Goal: Task Accomplishment & Management: Use online tool/utility

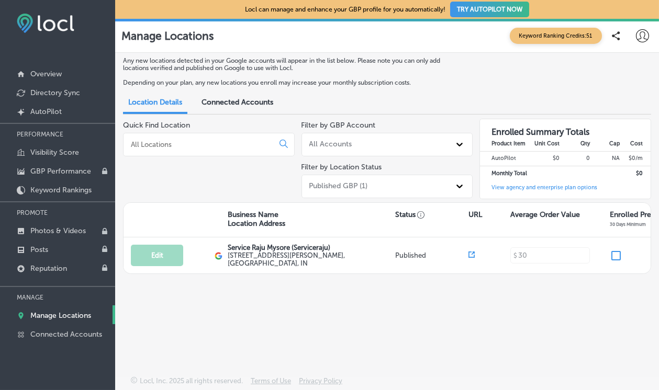
click at [636, 42] on div at bounding box center [642, 35] width 13 height 13
click at [561, 37] on div at bounding box center [329, 195] width 659 height 390
click at [250, 86] on p "Depending on your plan, any new locations you enroll may increase your monthly …" at bounding box center [294, 82] width 343 height 7
click at [256, 109] on div "Connected Accounts" at bounding box center [237, 103] width 87 height 21
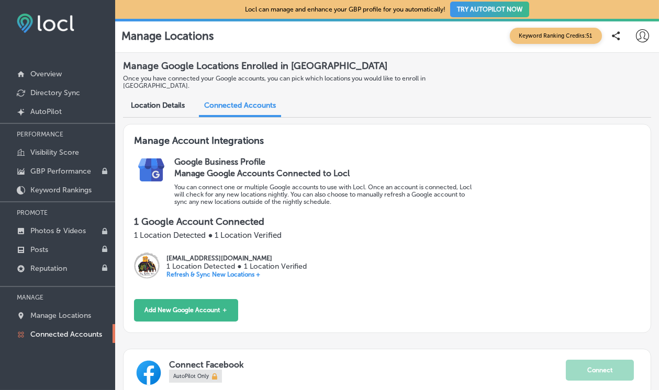
click at [247, 170] on h3 "Manage Google Accounts Connected to Locl" at bounding box center [325, 174] width 303 height 10
click at [161, 109] on div "Location Details" at bounding box center [158, 106] width 70 height 21
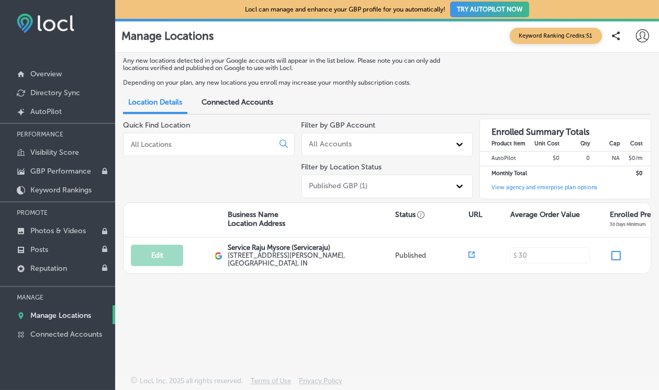
scroll to position [50, 0]
click at [435, 314] on div "Any new locations detected in your Google accounts will appear in the list belo…" at bounding box center [387, 196] width 544 height 287
click at [70, 187] on p "Keyword Rankings" at bounding box center [60, 190] width 61 height 9
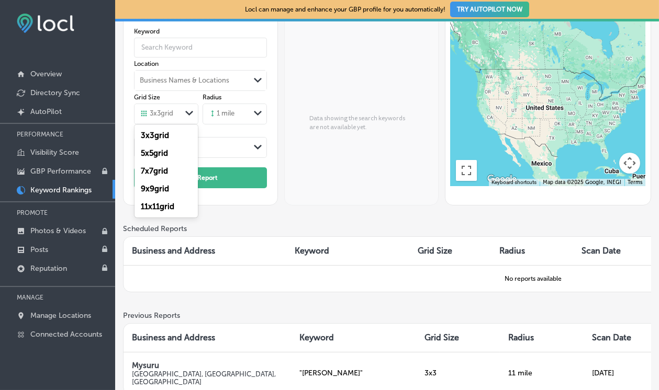
scroll to position [58, 0]
click at [171, 205] on label "11 x 11 grid" at bounding box center [157, 206] width 33 height 9
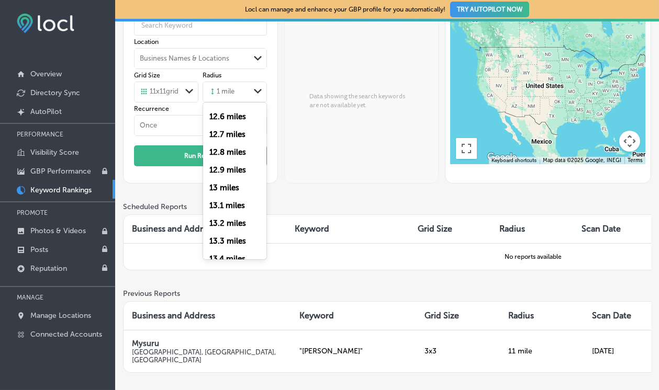
scroll to position [2211, 0]
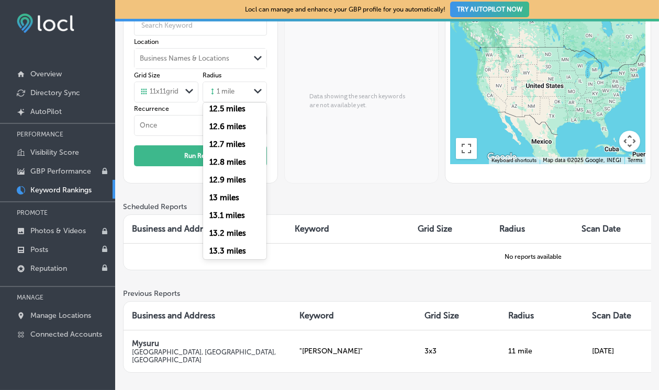
click at [223, 193] on label "13 miles" at bounding box center [224, 197] width 30 height 9
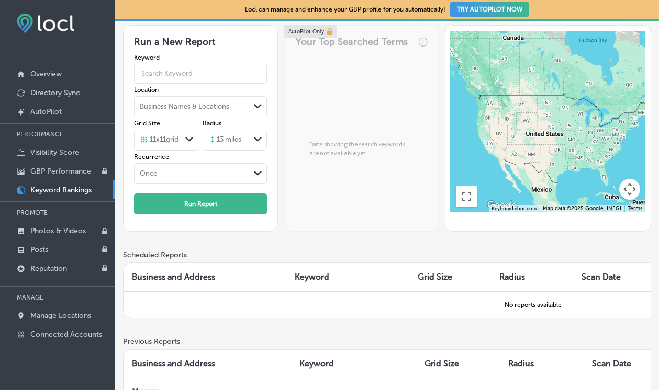
scroll to position [28, 0]
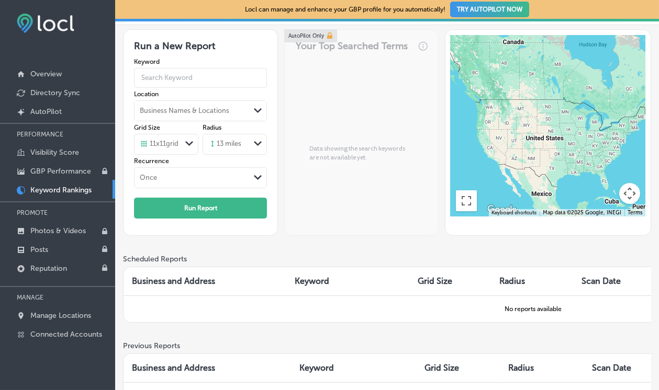
click at [217, 79] on input "text" at bounding box center [200, 77] width 133 height 27
type input "Plumber Mysore"
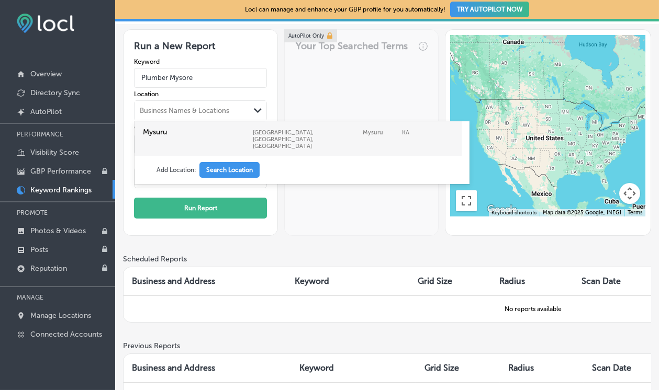
click at [163, 130] on label "Mysuru" at bounding box center [195, 132] width 105 height 9
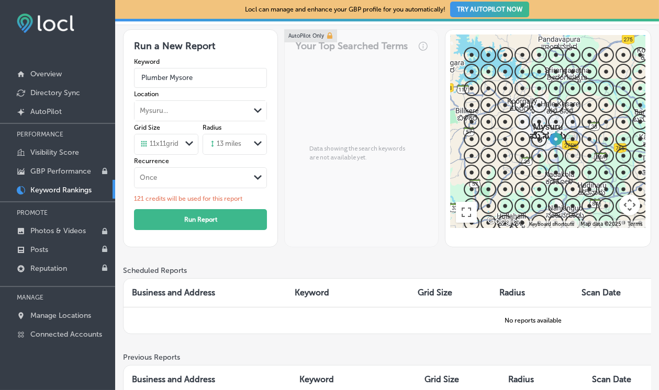
click at [234, 221] on button "Run Report" at bounding box center [200, 219] width 133 height 21
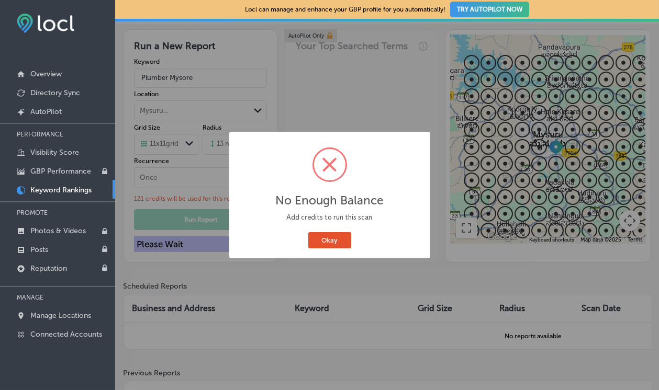
click at [338, 246] on button "Okay" at bounding box center [329, 240] width 43 height 16
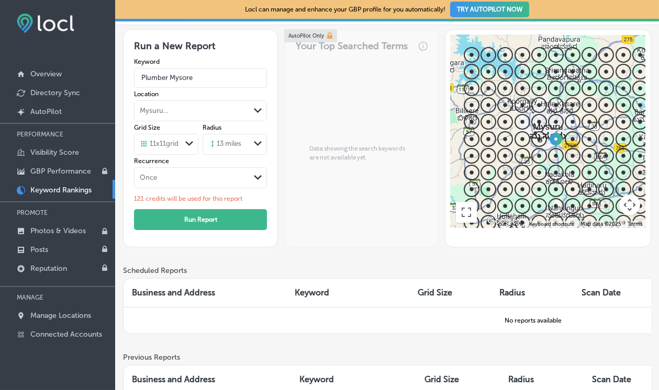
click at [213, 219] on button "Run Report" at bounding box center [200, 219] width 133 height 21
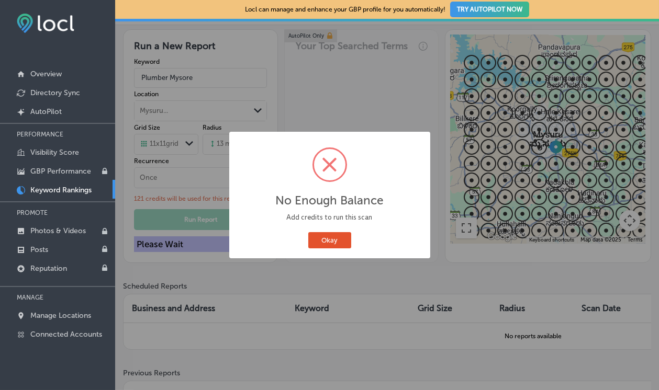
click at [340, 247] on button "Okay" at bounding box center [329, 240] width 43 height 16
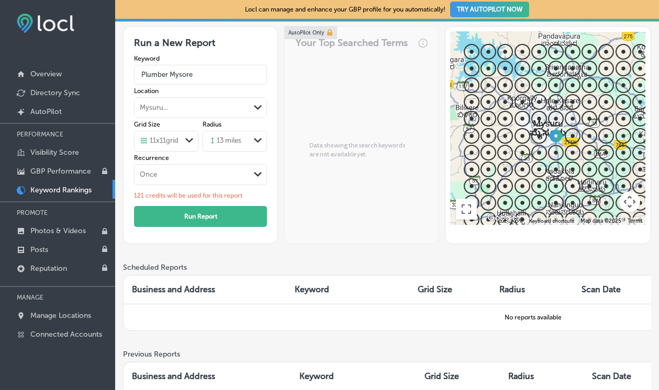
scroll to position [0, 0]
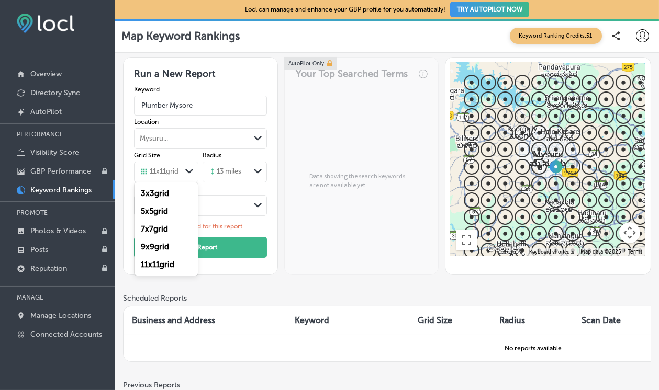
click at [159, 192] on label "3 x 3 grid" at bounding box center [155, 193] width 28 height 9
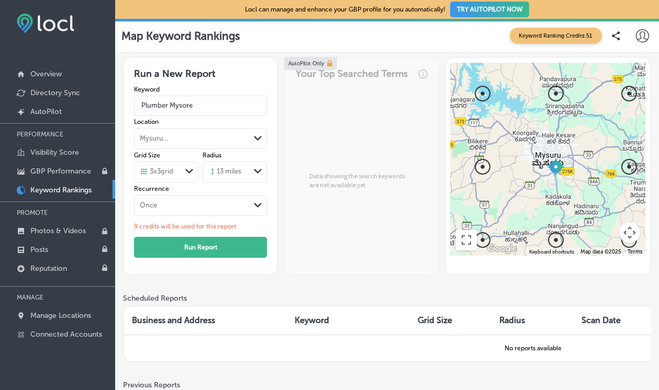
click at [247, 243] on button "Run Report" at bounding box center [200, 247] width 133 height 21
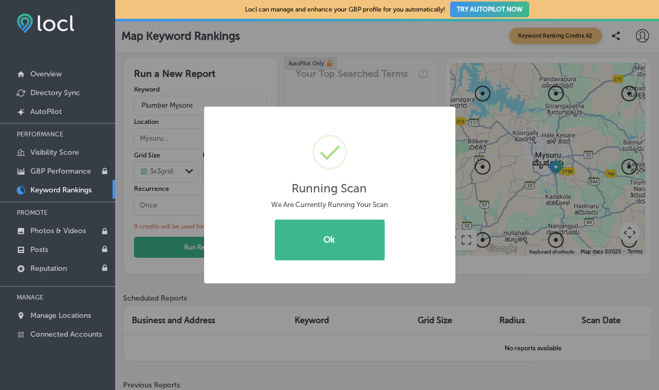
click at [336, 247] on button "Ok" at bounding box center [330, 240] width 110 height 41
